Goal: Information Seeking & Learning: Learn about a topic

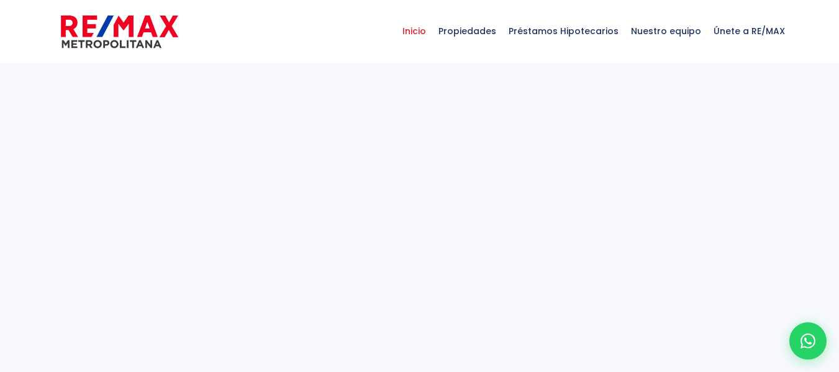
select select
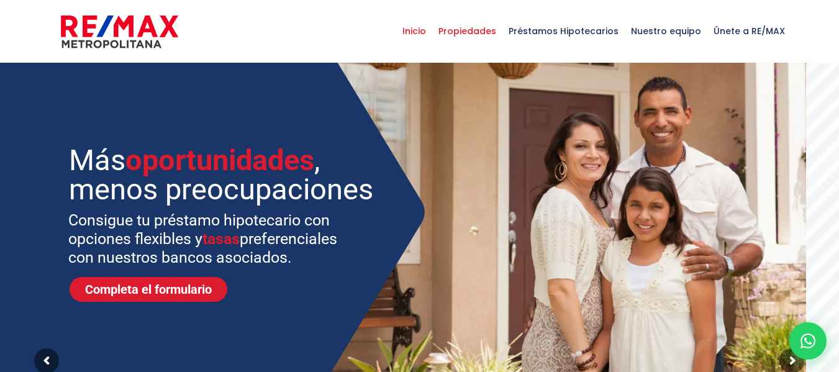
click at [477, 31] on span "Propiedades" at bounding box center [467, 30] width 70 height 37
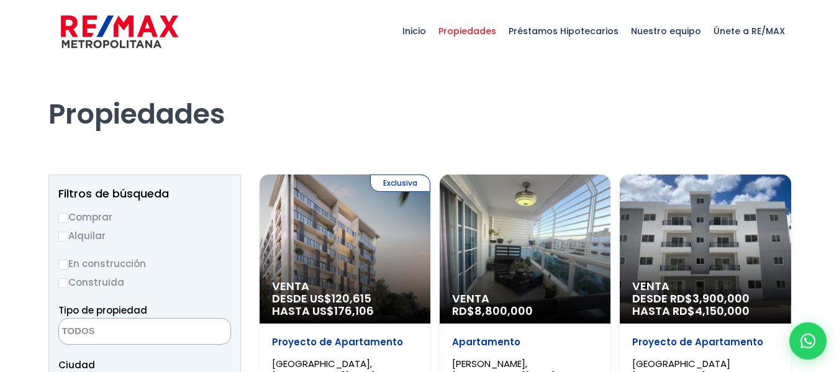
click at [146, 325] on textarea "Search" at bounding box center [119, 331] width 120 height 27
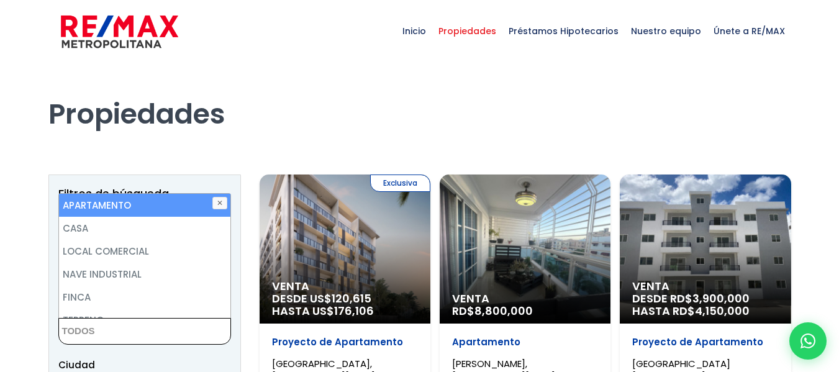
click at [119, 207] on li "APARTAMENTO" at bounding box center [144, 205] width 171 height 23
select select "apartment"
click at [282, 130] on h1 "Propiedades" at bounding box center [419, 97] width 742 height 68
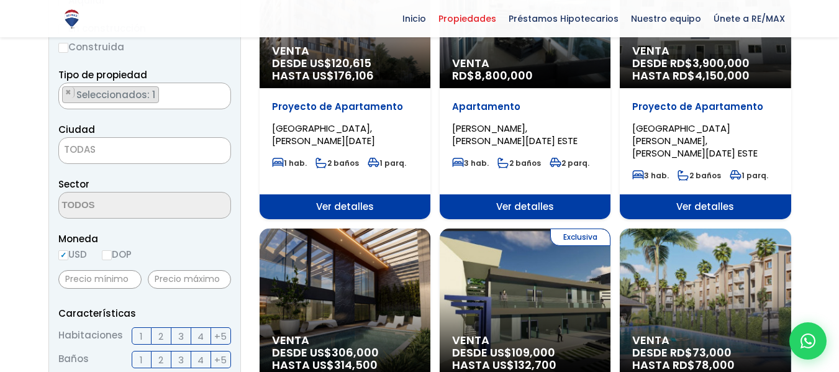
scroll to position [310, 0]
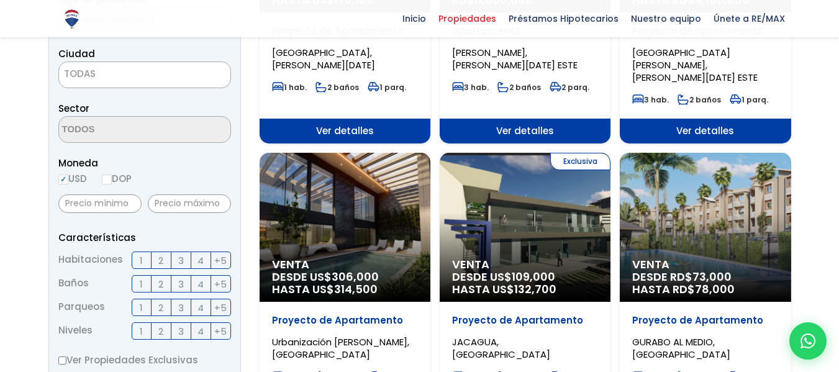
click at [170, 86] on span "TODAS" at bounding box center [144, 74] width 173 height 27
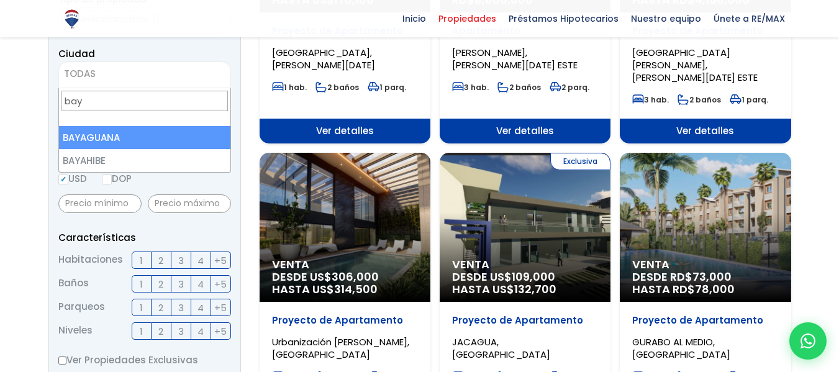
type input "baya"
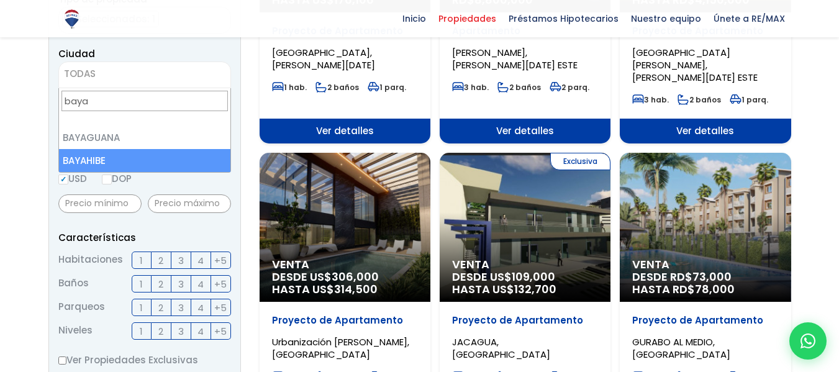
select select "440"
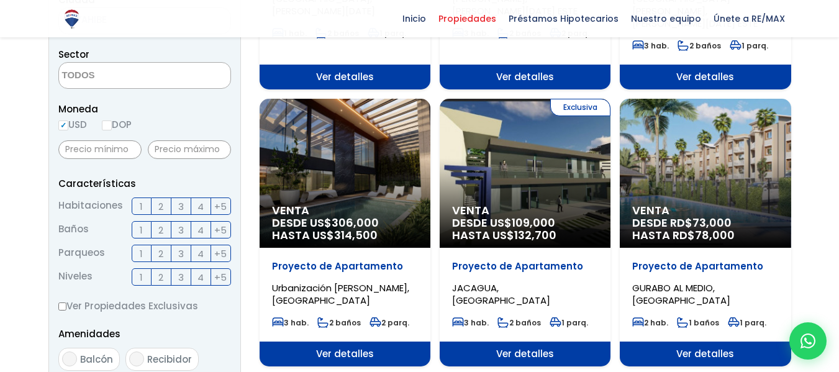
scroll to position [421, 0]
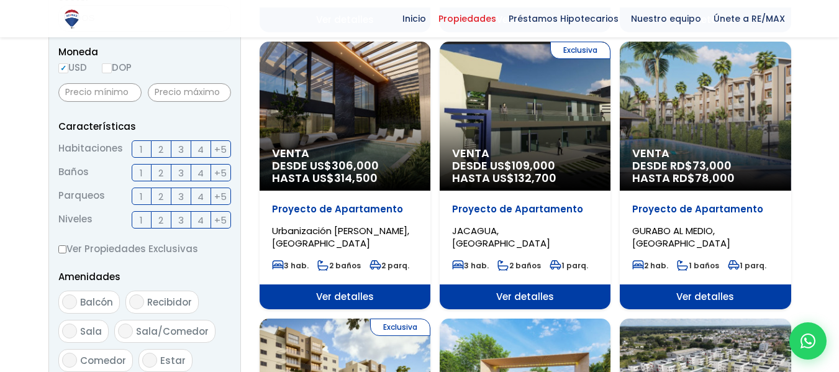
click at [161, 151] on span "2" at bounding box center [160, 150] width 5 height 16
click at [0, 0] on input "2" at bounding box center [0, 0] width 0 height 0
click at [177, 150] on label "3" at bounding box center [181, 148] width 20 height 17
click at [0, 0] on input "3" at bounding box center [0, 0] width 0 height 0
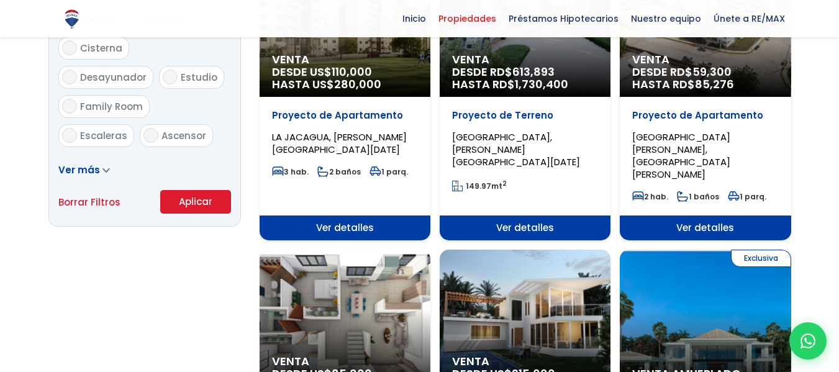
scroll to position [794, 0]
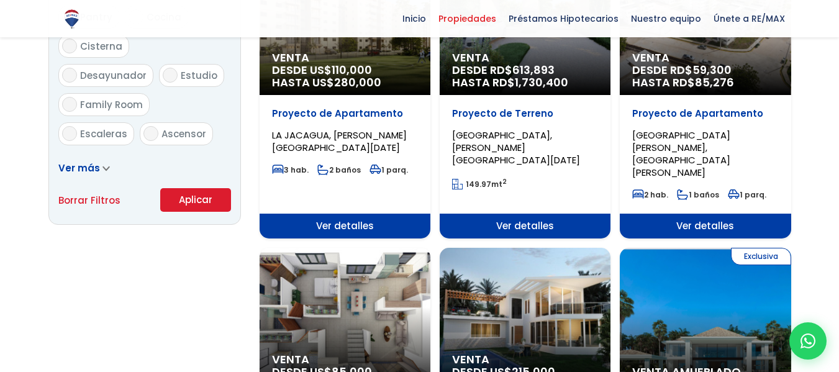
click at [204, 200] on button "Aplicar" at bounding box center [195, 200] width 71 height 24
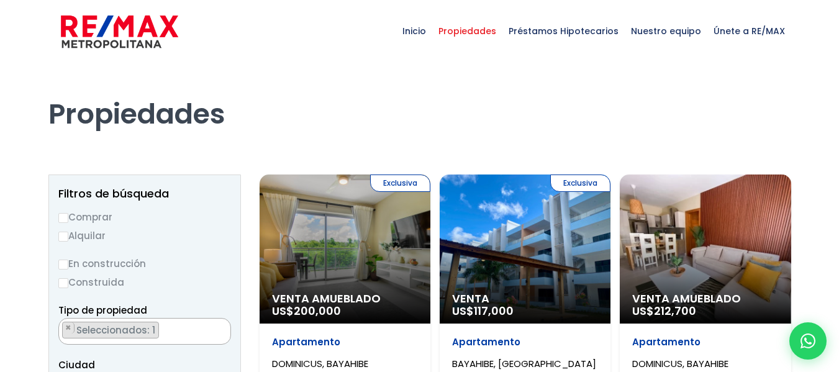
click at [66, 236] on input "Alquilar" at bounding box center [63, 237] width 10 height 10
radio input "true"
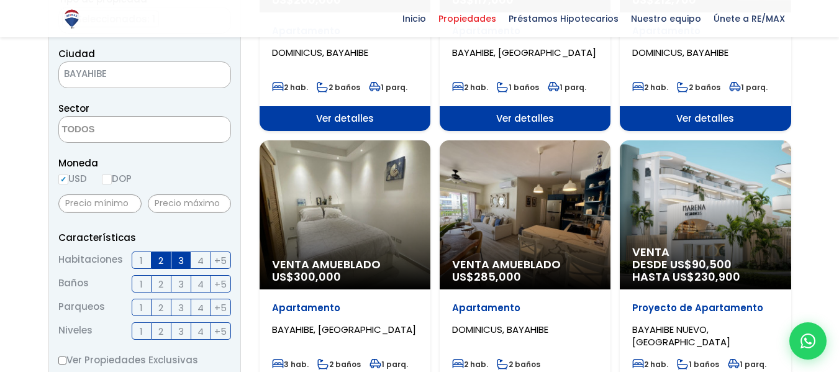
scroll to position [621, 0]
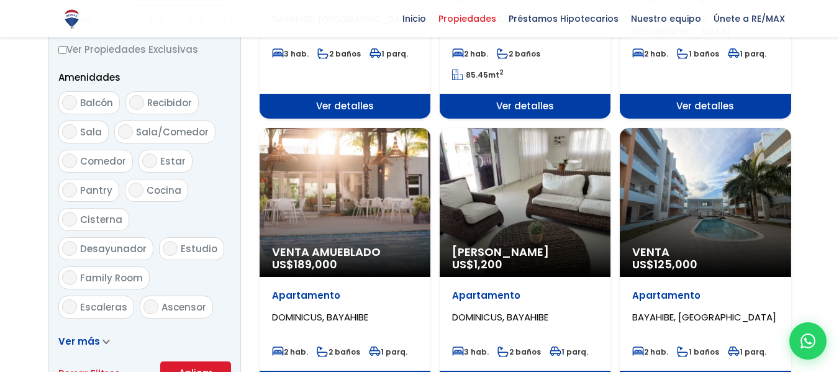
click at [217, 364] on button "Aplicar" at bounding box center [195, 373] width 71 height 24
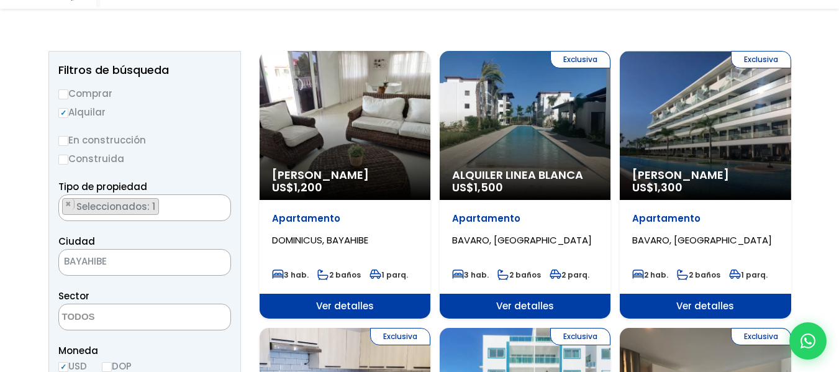
scroll to position [124, 0]
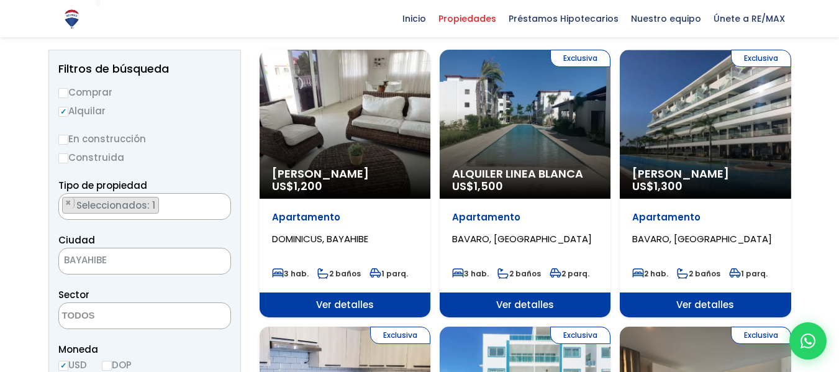
click at [350, 119] on div "Alquiler Amueblado US$ 1,200" at bounding box center [344, 124] width 171 height 149
